Goal: Use online tool/utility: Utilize a website feature to perform a specific function

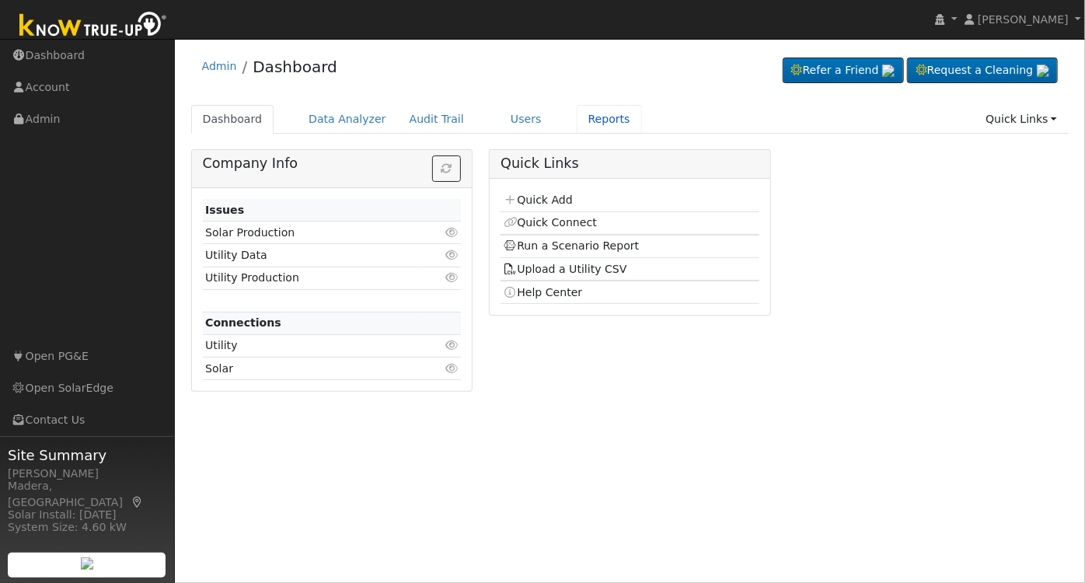
click at [578, 110] on link "Reports" at bounding box center [608, 119] width 65 height 29
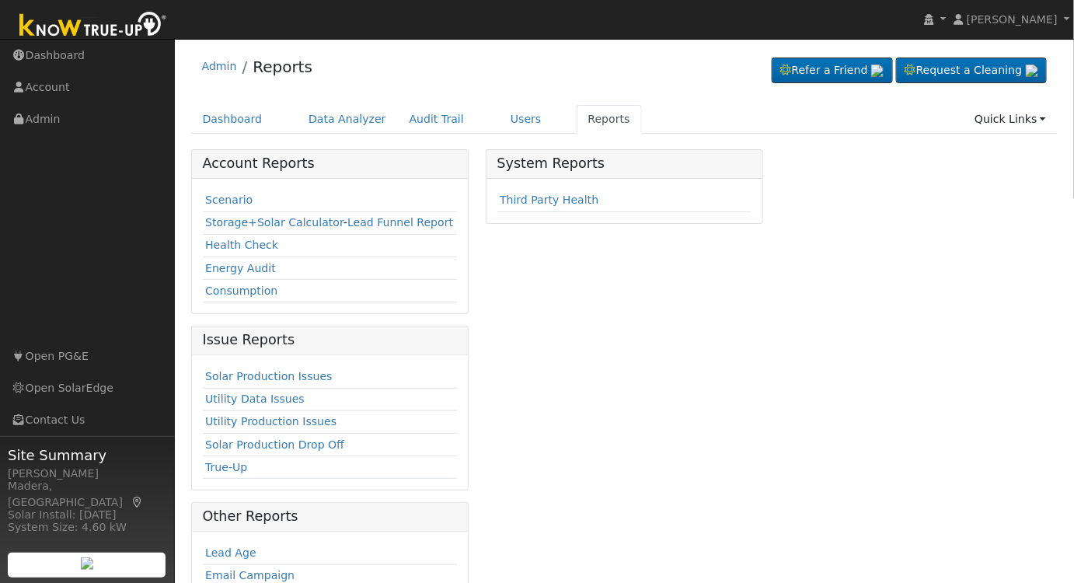
click at [220, 201] on link "Scenario" at bounding box center [228, 199] width 47 height 12
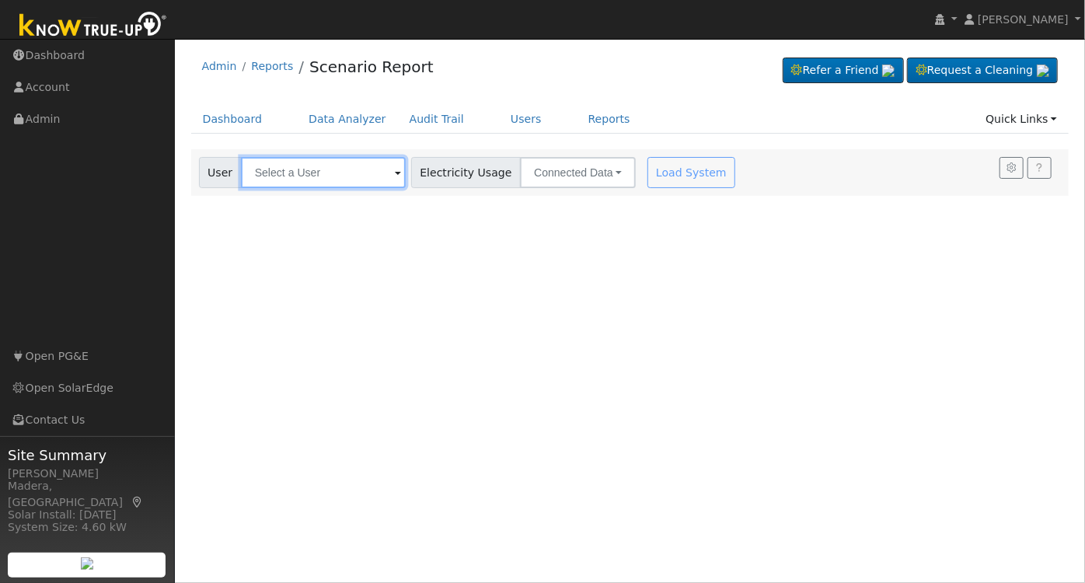
click at [346, 169] on input "text" at bounding box center [323, 172] width 165 height 31
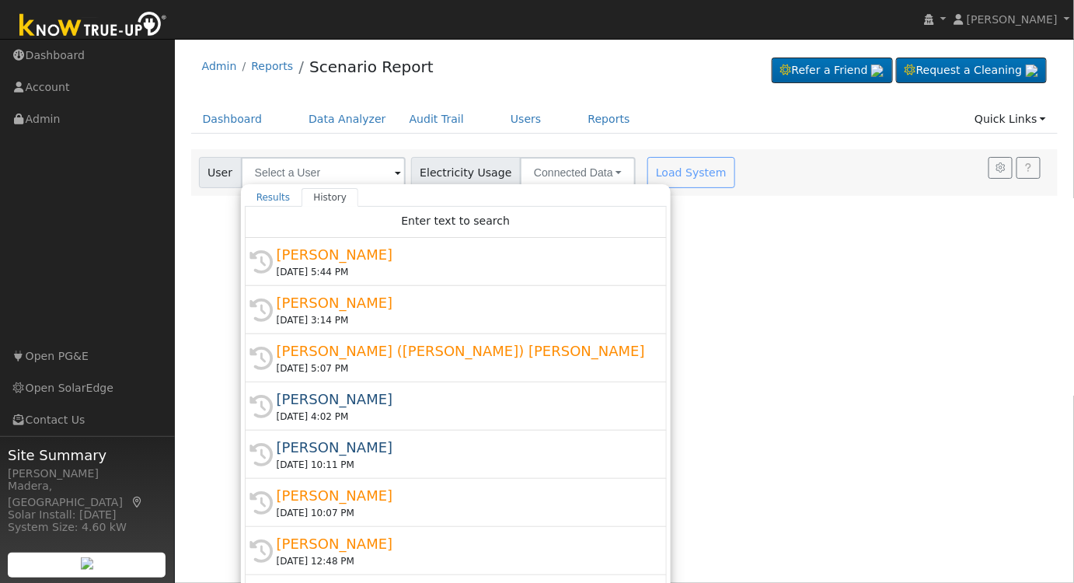
click at [350, 286] on div "History [PERSON_NAME] [DATE] 5:44 PM" at bounding box center [456, 310] width 422 height 48
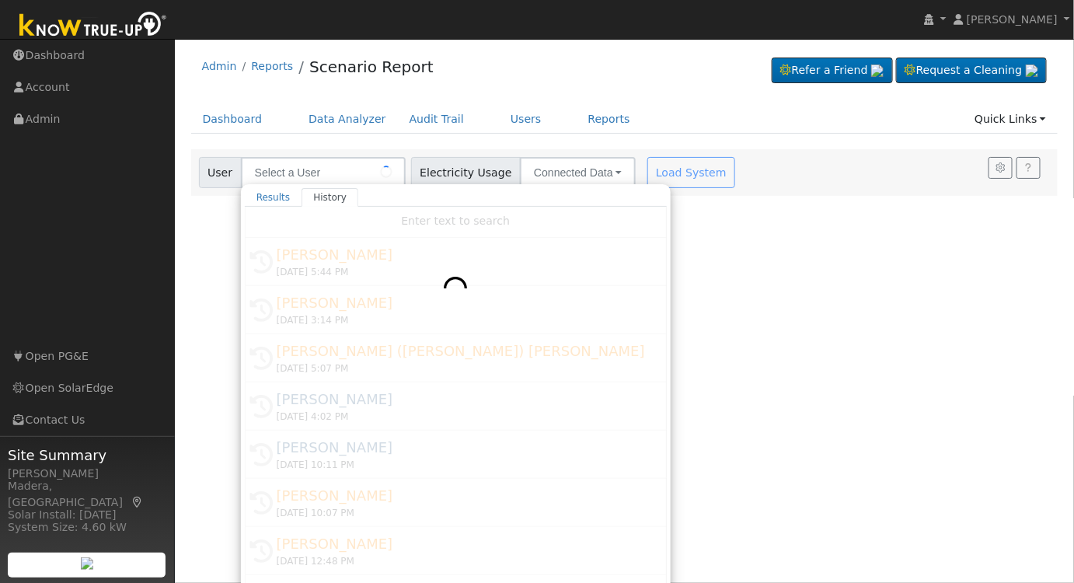
type input "[PERSON_NAME]"
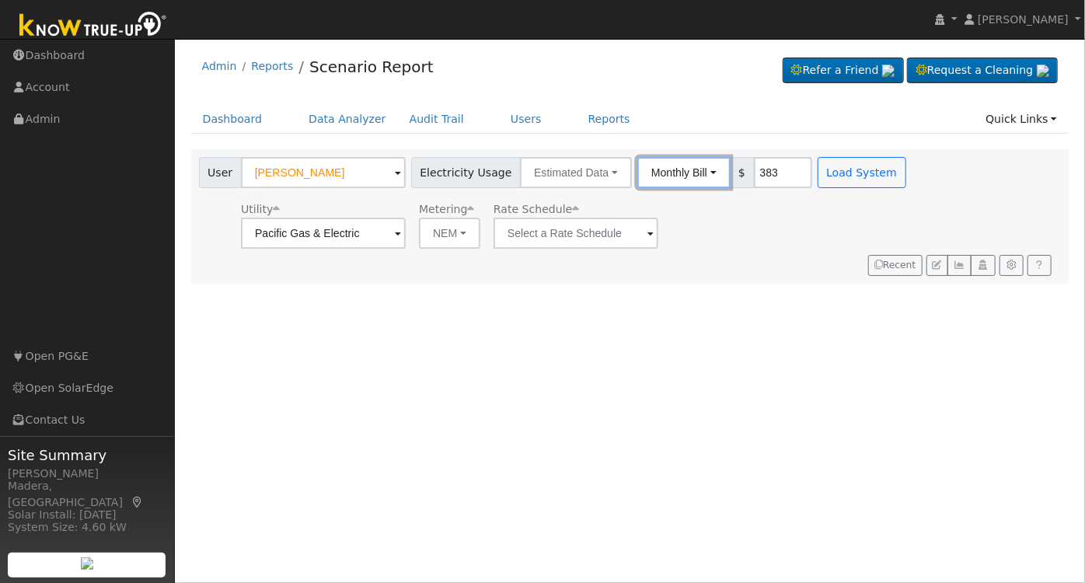
click at [667, 168] on button "Monthly Bill" at bounding box center [683, 172] width 93 height 31
click at [649, 204] on link "Annual Consumption" at bounding box center [663, 207] width 136 height 22
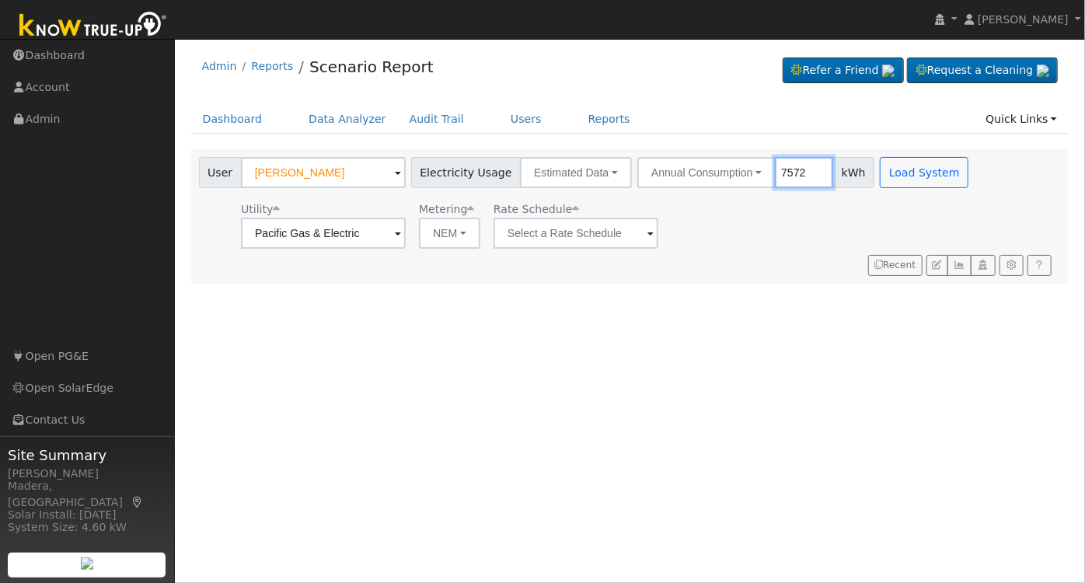
type input "7572"
click at [406, 235] on input "text" at bounding box center [323, 233] width 165 height 31
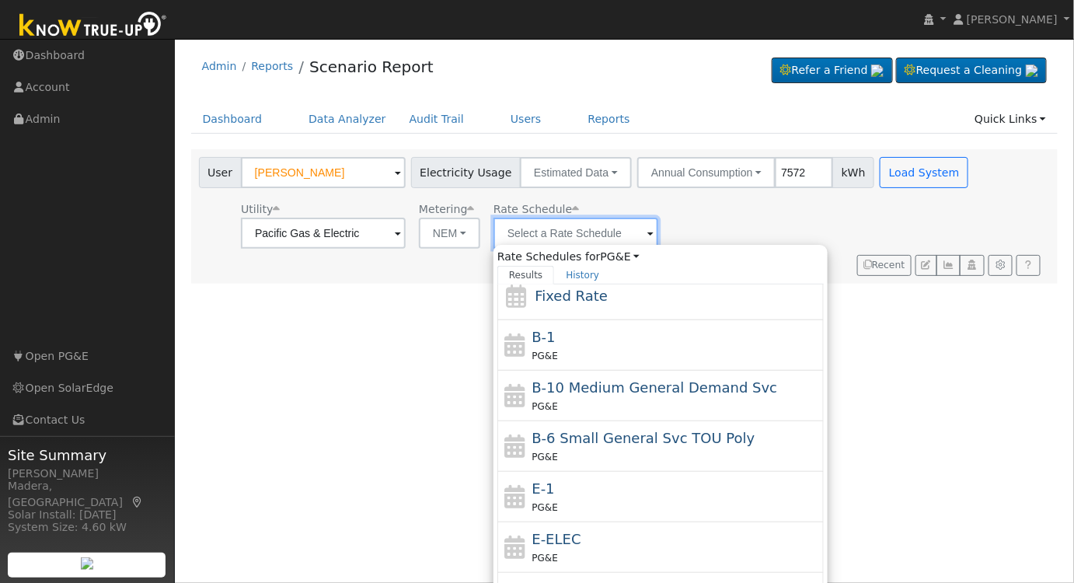
scroll to position [168, 0]
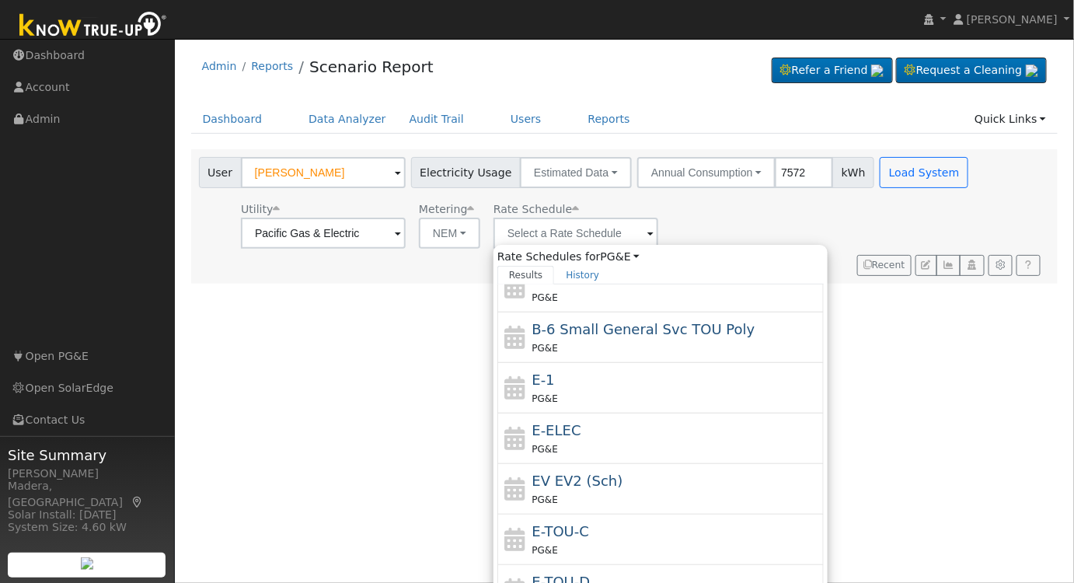
click at [586, 573] on div "E-TOU-D PG&E" at bounding box center [676, 589] width 288 height 37
type input "E-TOU-D"
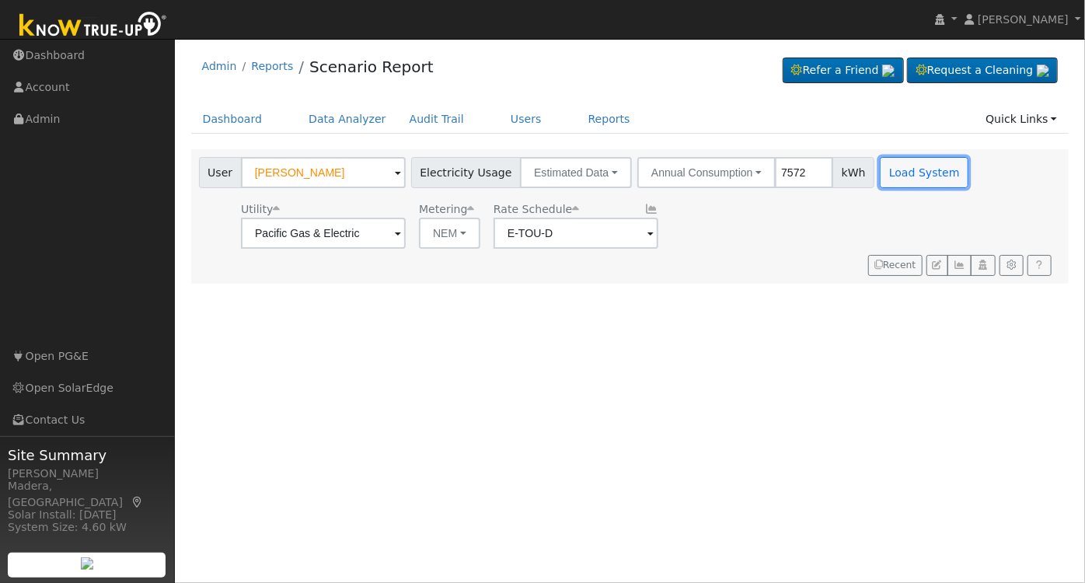
click at [880, 170] on button "Load System" at bounding box center [923, 172] width 89 height 31
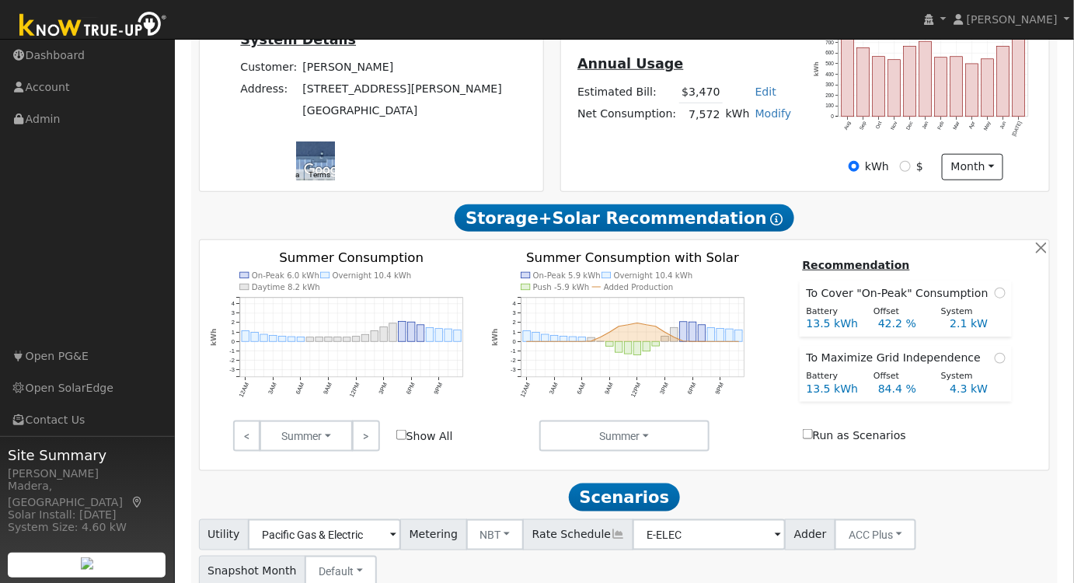
scroll to position [503, 0]
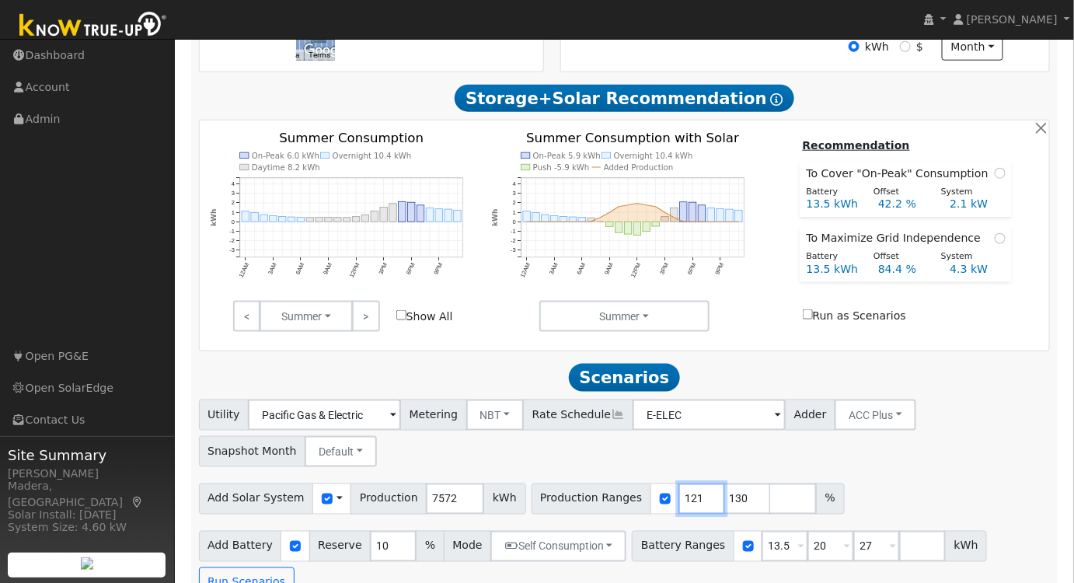
click at [681, 499] on input "121" at bounding box center [701, 498] width 47 height 31
drag, startPoint x: 667, startPoint y: 503, endPoint x: 614, endPoint y: 503, distance: 52.8
click at [614, 503] on div "Production Ranges 121 130 %" at bounding box center [687, 498] width 313 height 31
type input "130"
type input "140"
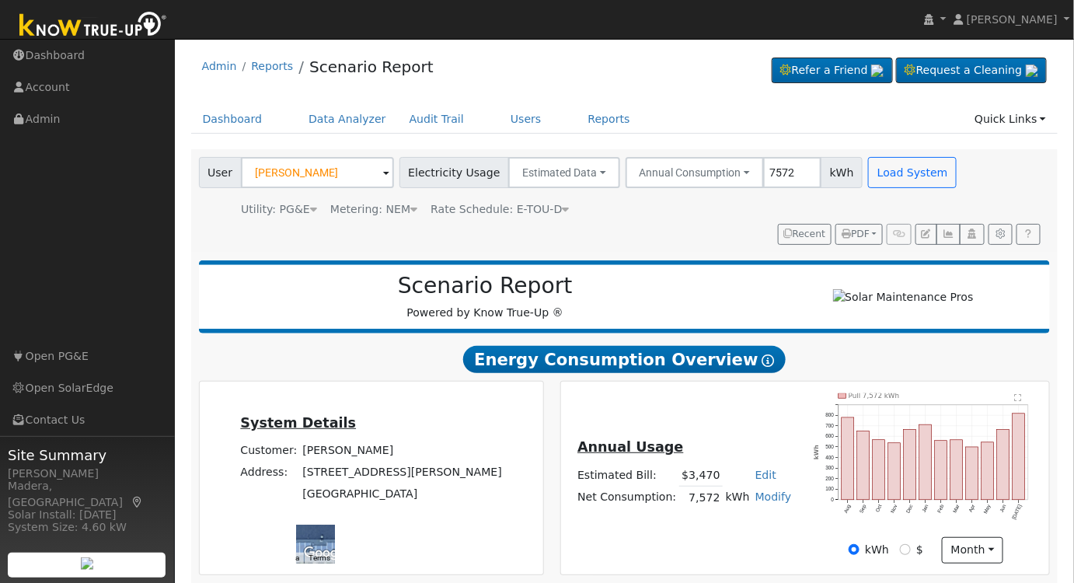
scroll to position [0, 0]
click at [507, 116] on link "Users" at bounding box center [526, 119] width 54 height 29
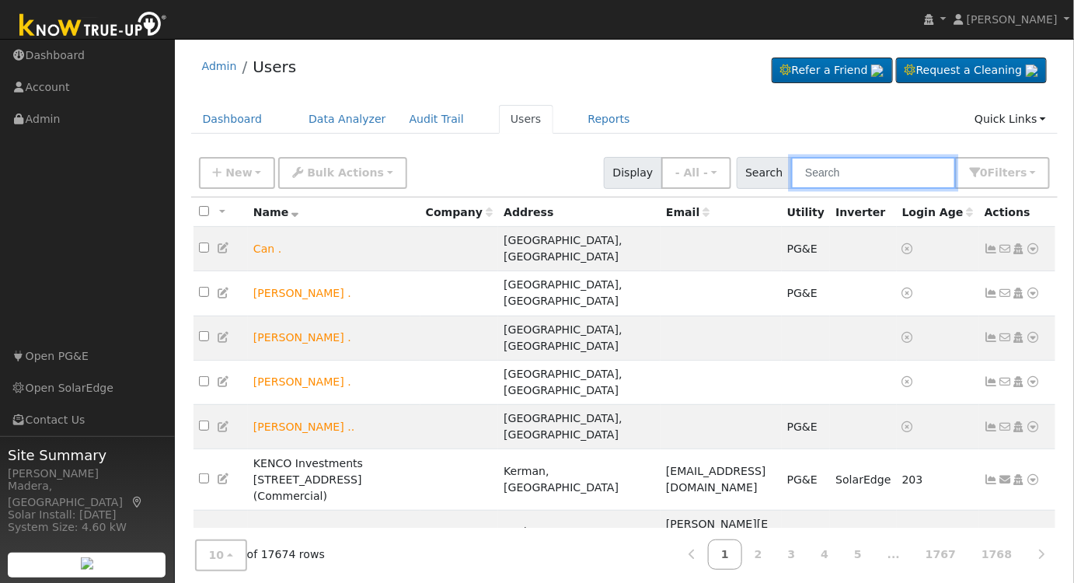
click at [848, 168] on input "text" at bounding box center [873, 173] width 165 height 32
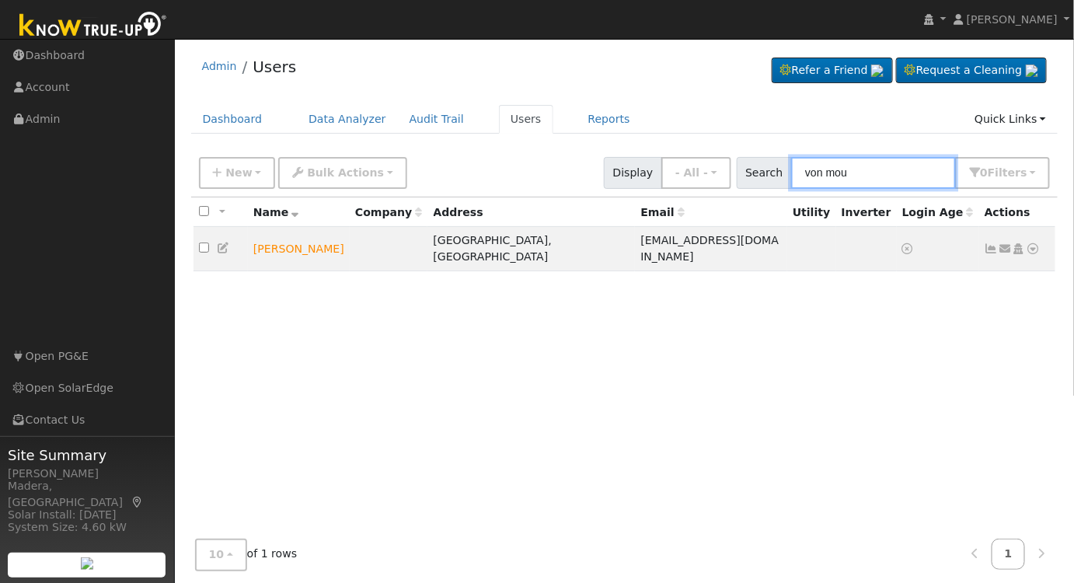
type input "von mou"
click at [1019, 243] on icon at bounding box center [1019, 248] width 14 height 11
